Goal: Task Accomplishment & Management: Use online tool/utility

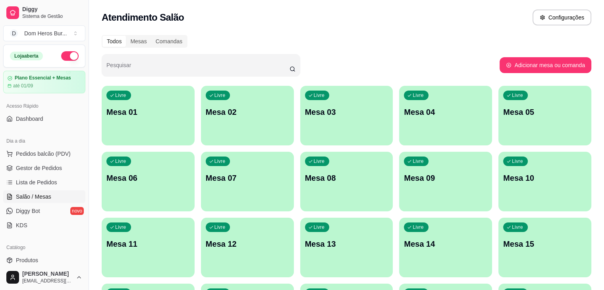
drag, startPoint x: 604, startPoint y: 112, endPoint x: 610, endPoint y: 139, distance: 27.3
click at [604, 139] on html "Diggy Sistema de Gestão D Dom Heros Bur ... Loja aberta Plano Essencial + Mesas…" at bounding box center [302, 145] width 604 height 290
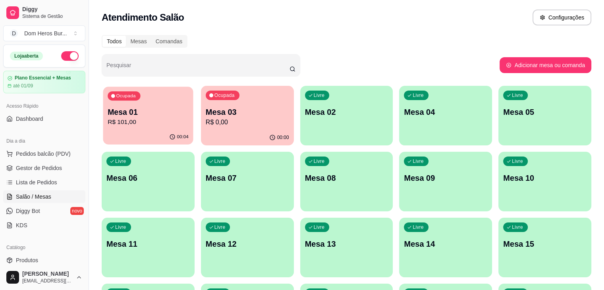
click at [151, 116] on p "Mesa 01" at bounding box center [148, 112] width 81 height 11
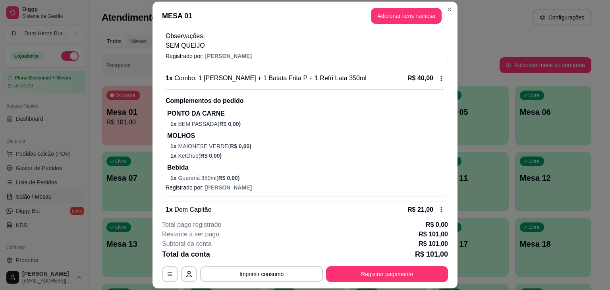
scroll to position [170, 0]
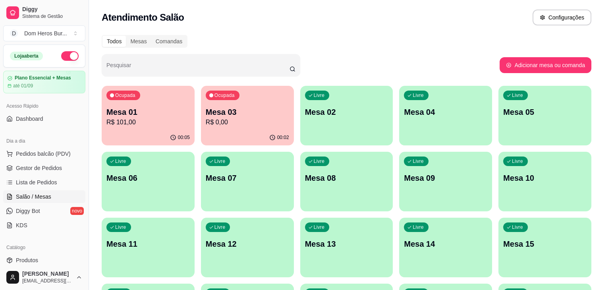
click at [213, 24] on div "Atendimento Salão Configurações" at bounding box center [347, 18] width 490 height 16
click at [249, 118] on p "R$ 57,00" at bounding box center [247, 122] width 81 height 9
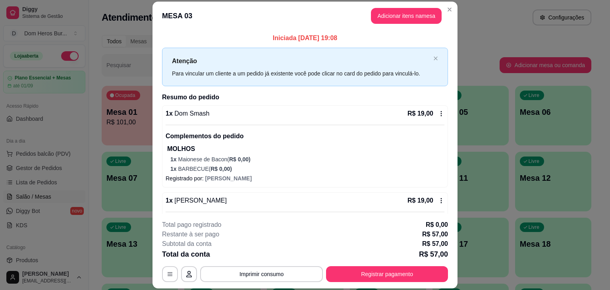
scroll to position [150, 0]
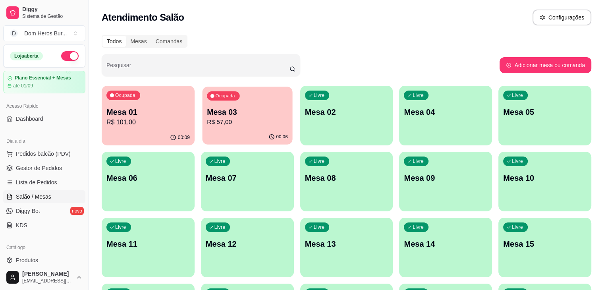
click at [202, 127] on div "Ocupada Mesa 03 R$ 57,00" at bounding box center [247, 108] width 90 height 43
click at [138, 108] on p "Mesa 01" at bounding box center [148, 112] width 81 height 11
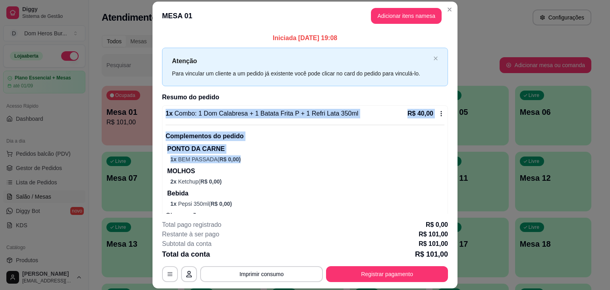
drag, startPoint x: 448, startPoint y: 99, endPoint x: 462, endPoint y: 158, distance: 60.7
click at [462, 158] on div "MESA 01 Adicionar itens na mesa Iniciada [DATE] 19:08 Atenção Para vincular um …" at bounding box center [305, 145] width 610 height 290
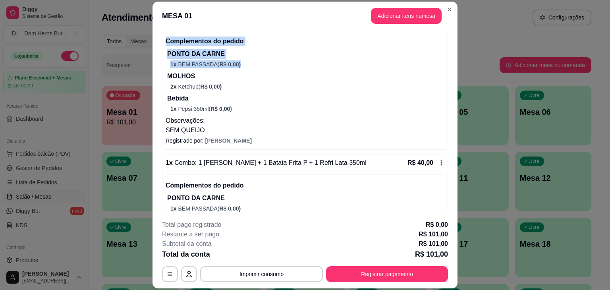
scroll to position [274, 0]
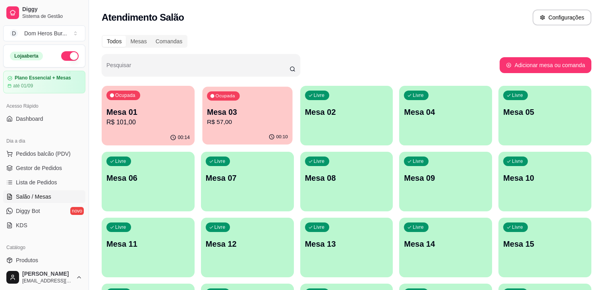
click at [226, 102] on div "Ocupada Mesa 03 R$ 57,00" at bounding box center [247, 108] width 90 height 43
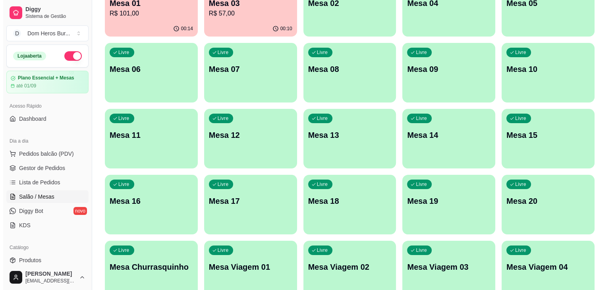
scroll to position [118, 0]
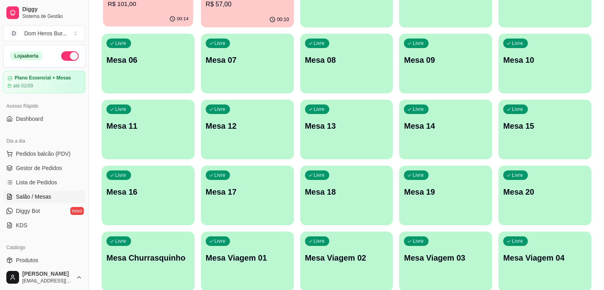
click at [146, 18] on div "00:14" at bounding box center [148, 19] width 90 height 15
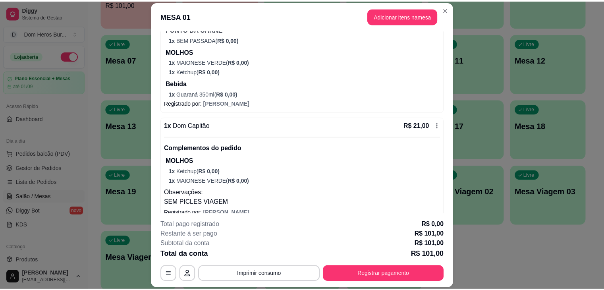
scroll to position [274, 0]
